Goal: Task Accomplishment & Management: Manage account settings

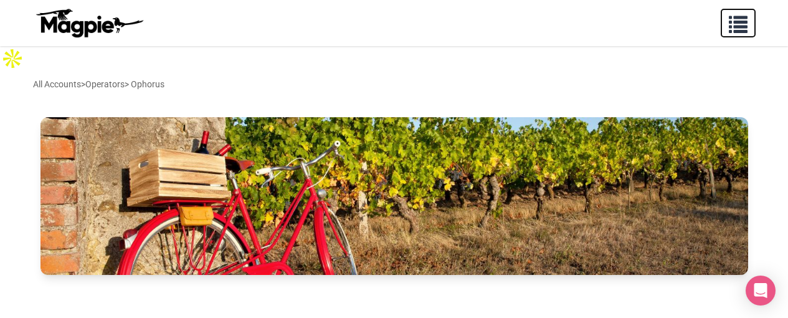
click at [737, 26] on span "button" at bounding box center [738, 21] width 19 height 19
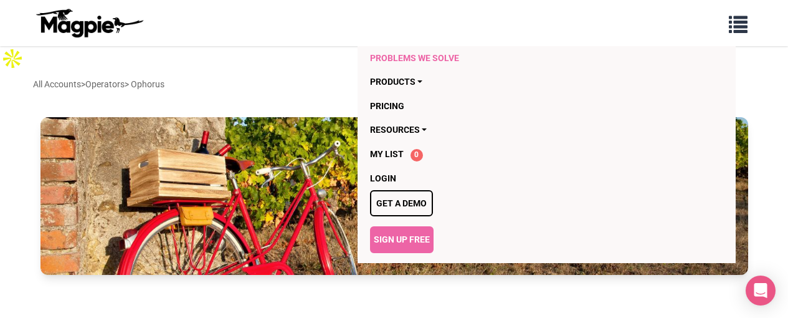
click at [446, 57] on link "Problems we solve" at bounding box center [522, 58] width 304 height 24
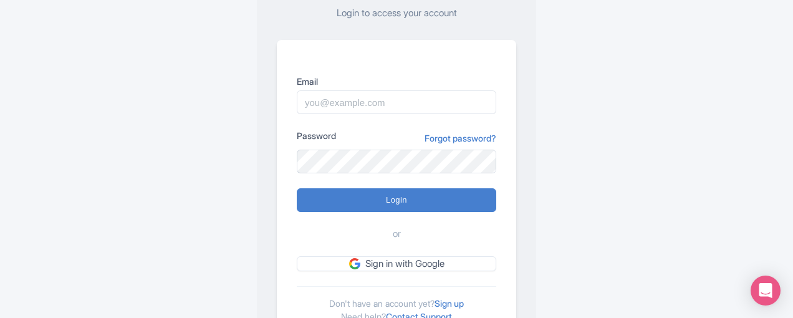
scroll to position [163, 0]
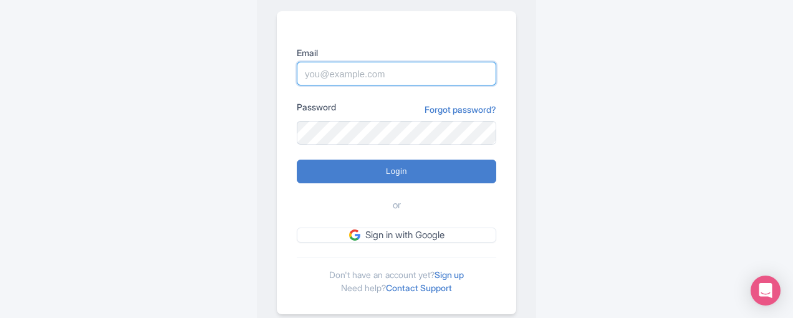
click at [332, 62] on input "Email" at bounding box center [396, 74] width 199 height 24
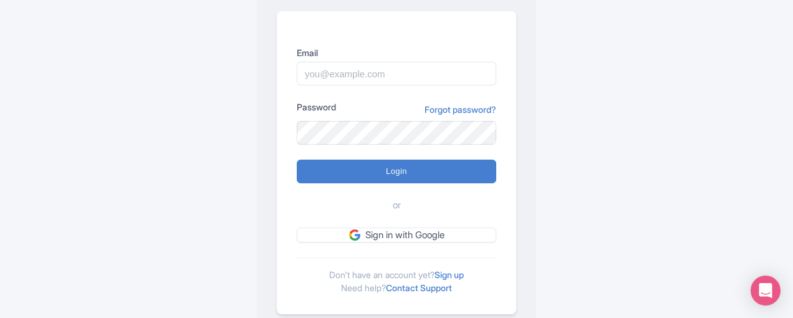
click at [242, 85] on div "Welcome back Login to access your account Email Password Forgot password? Login…" at bounding box center [396, 105] width 618 height 487
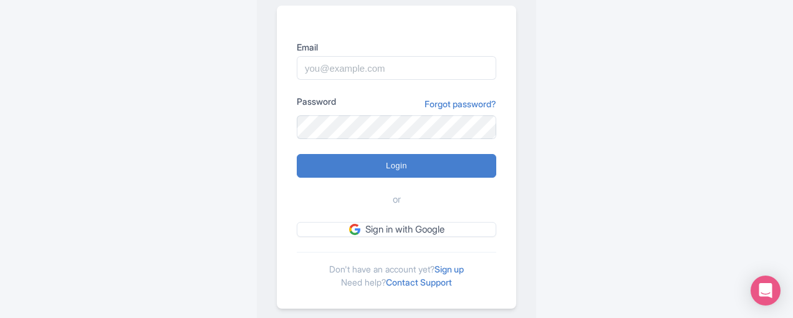
scroll to position [169, 0]
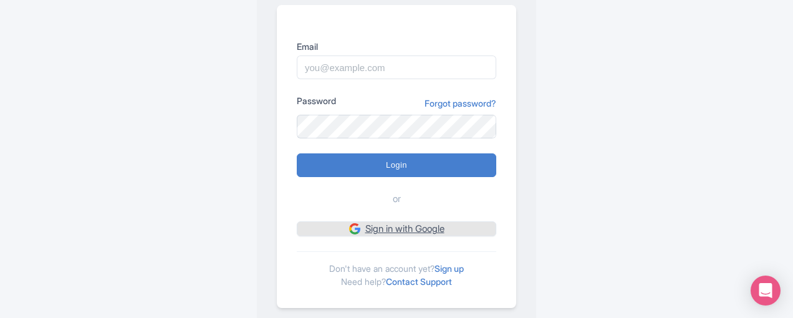
click at [399, 221] on link "Sign in with Google" at bounding box center [396, 229] width 199 height 16
